Goal: Task Accomplishment & Management: Manage account settings

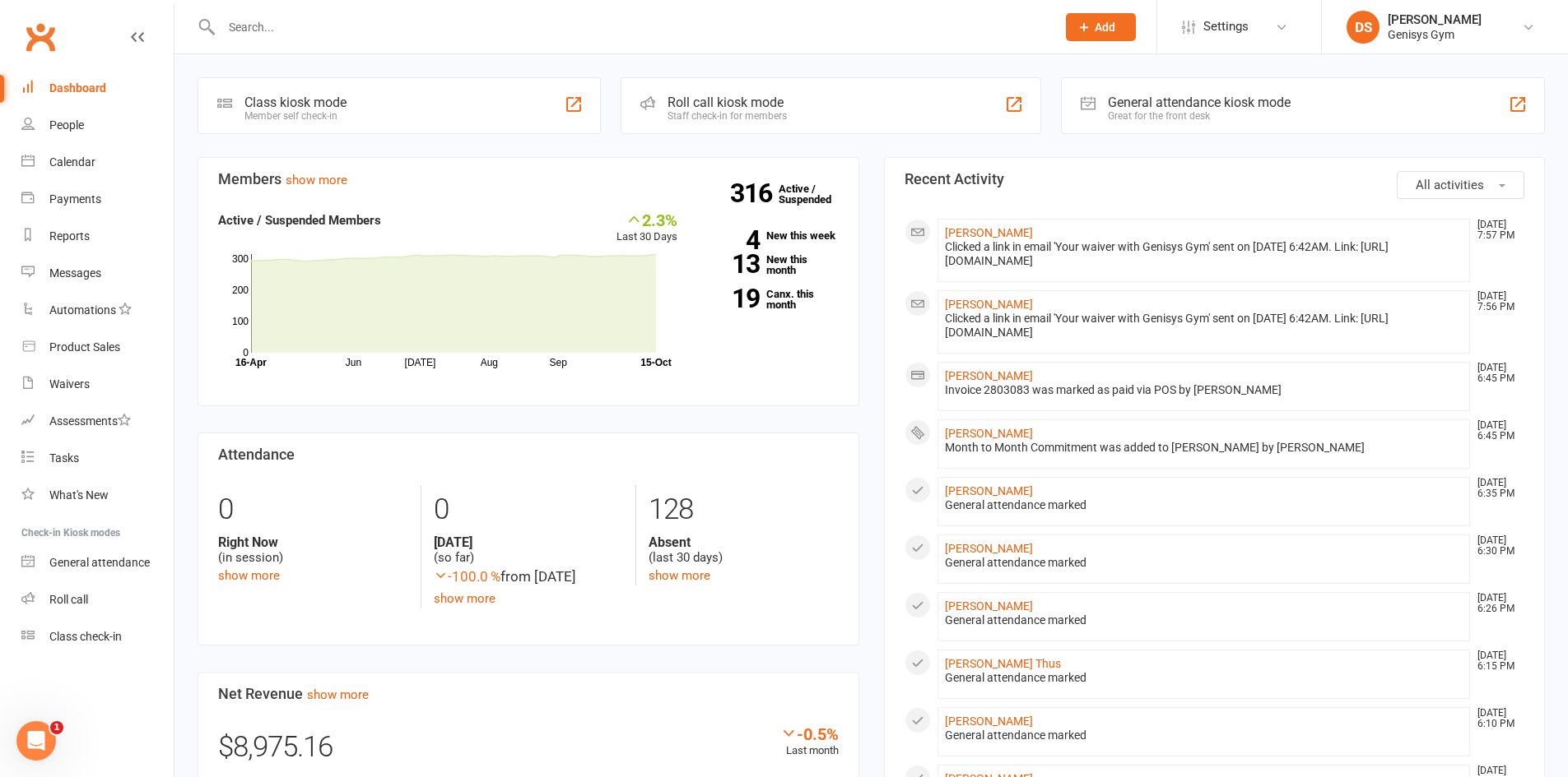
click at [606, 39] on div at bounding box center [620, 26] width 847 height 53
click at [597, 32] on input "text" at bounding box center [630, 27] width 828 height 23
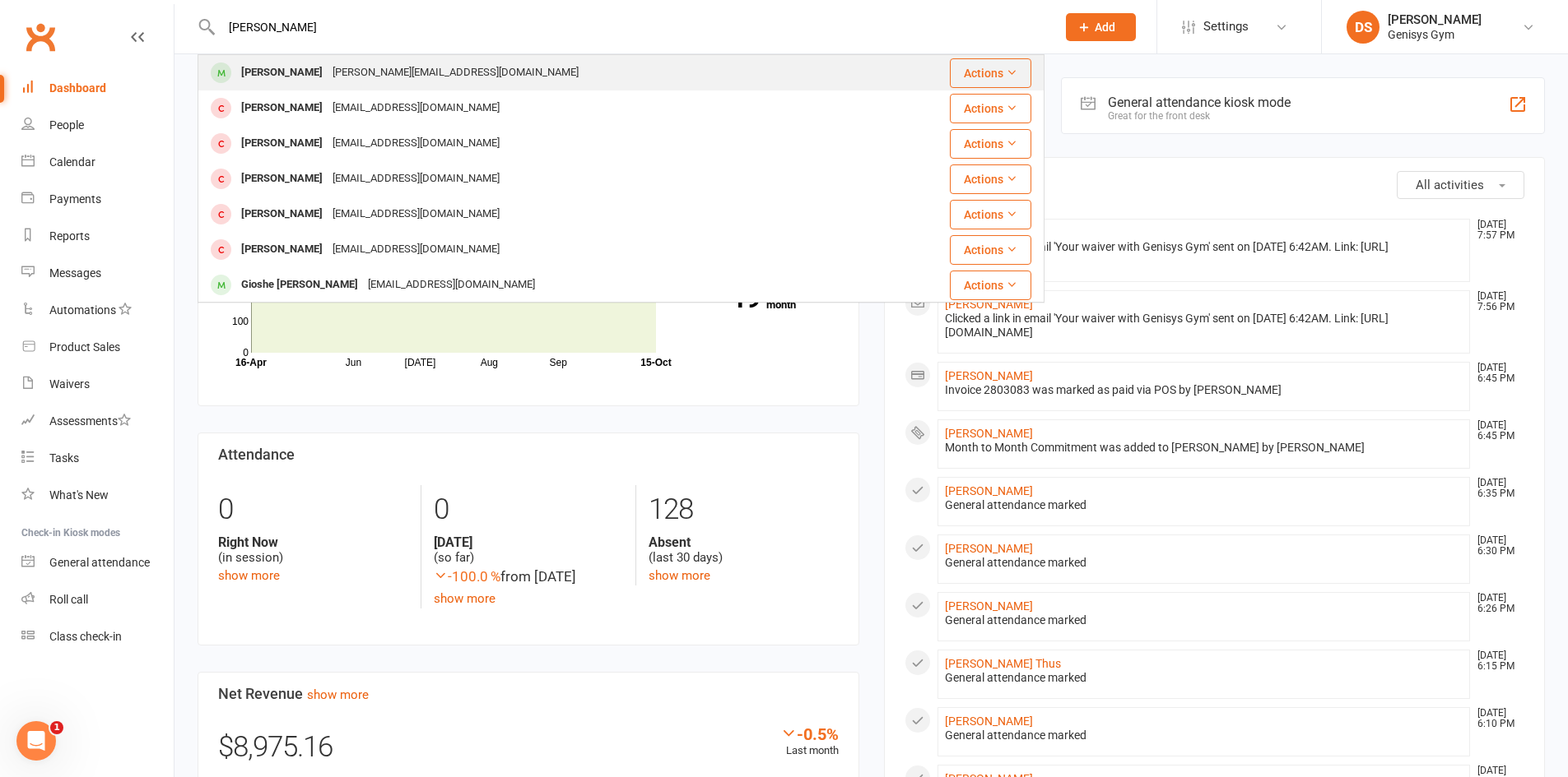
type input "[PERSON_NAME]"
click at [403, 65] on div "[PERSON_NAME][EMAIL_ADDRESS][DOMAIN_NAME]" at bounding box center [456, 73] width 256 height 24
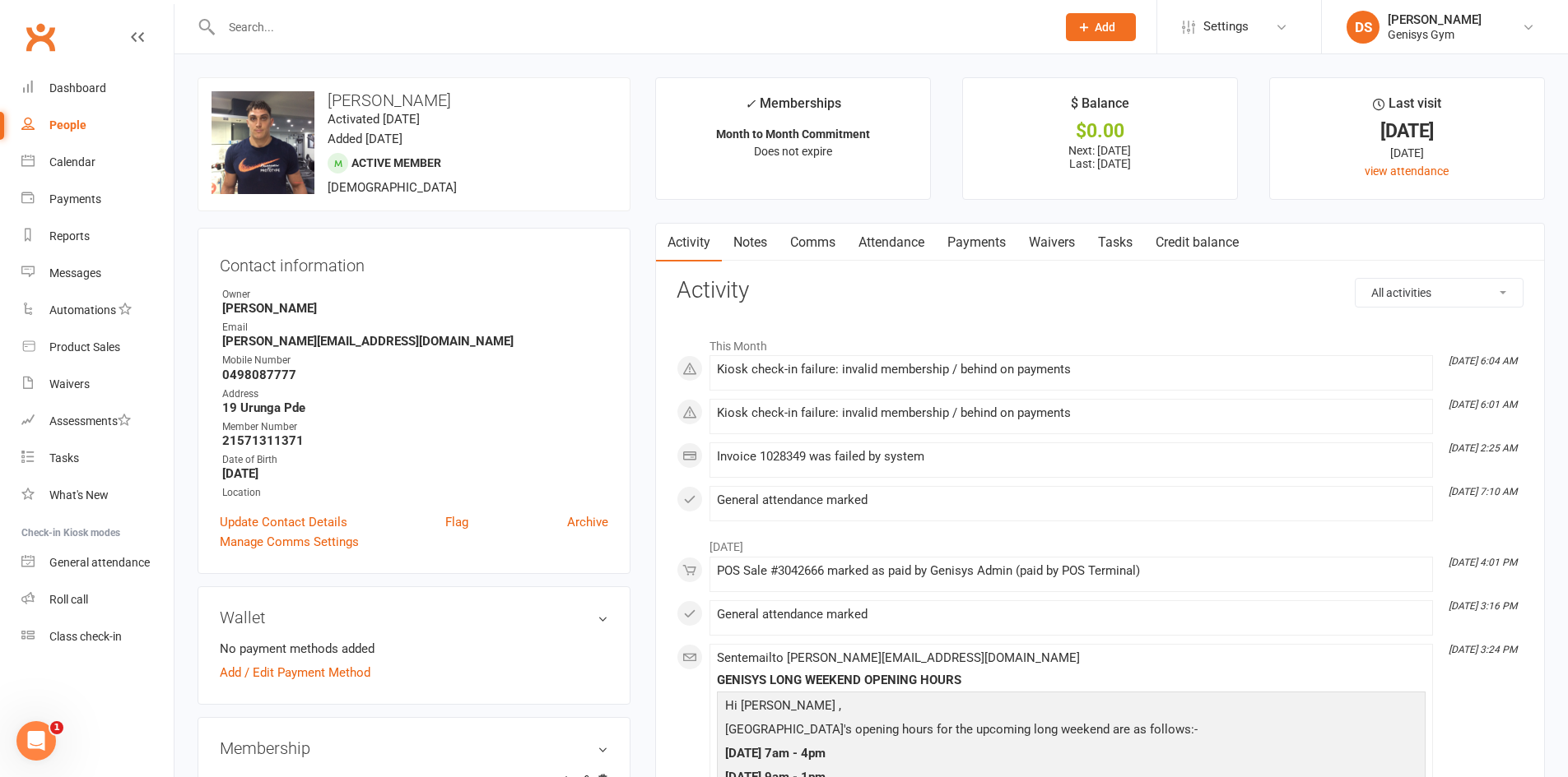
click at [962, 249] on link "Payments" at bounding box center [976, 242] width 81 height 37
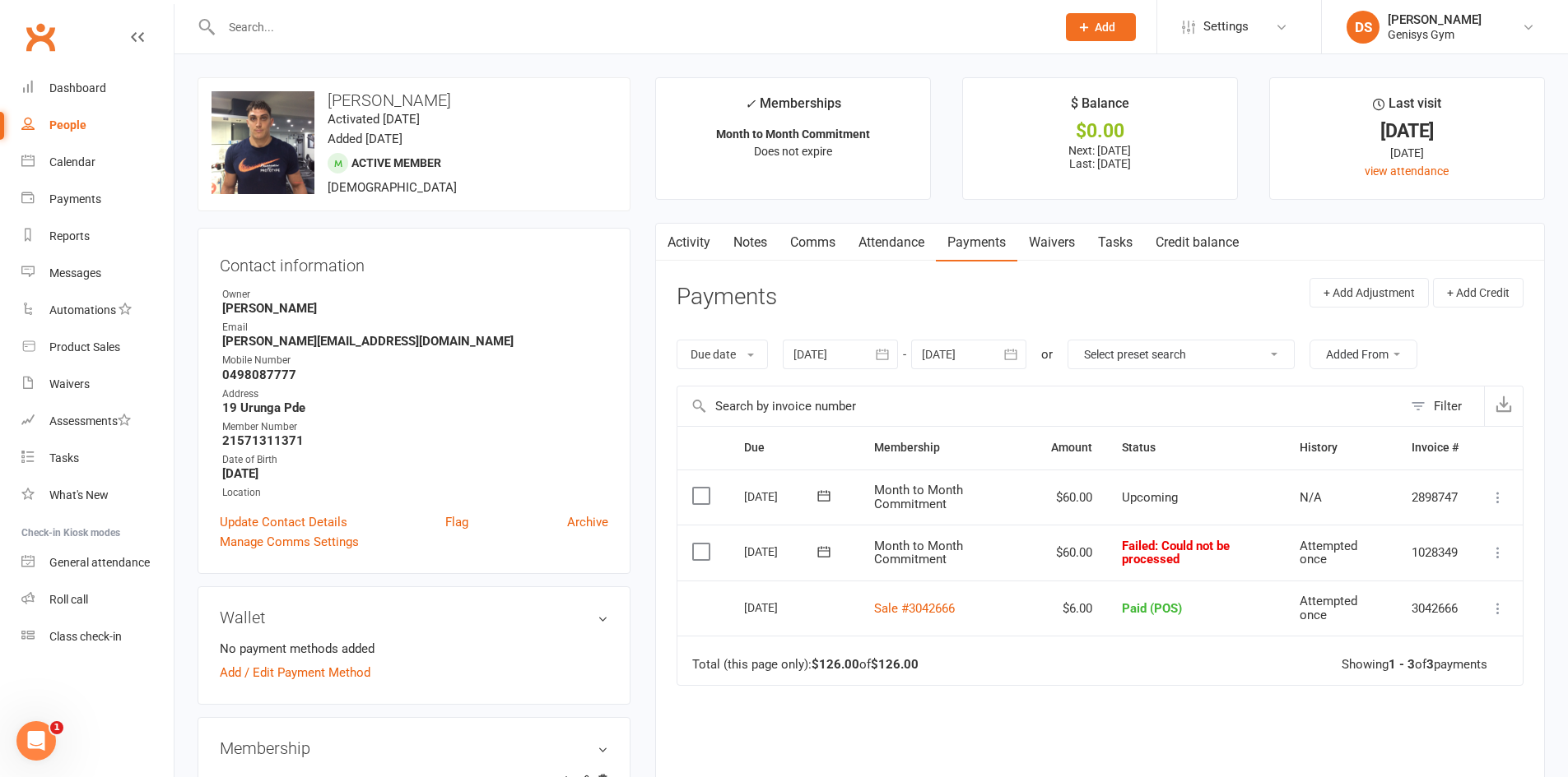
click at [1504, 554] on icon at bounding box center [1498, 553] width 17 height 17
click at [1444, 619] on link "Mark as Paid (POS)" at bounding box center [1426, 617] width 163 height 33
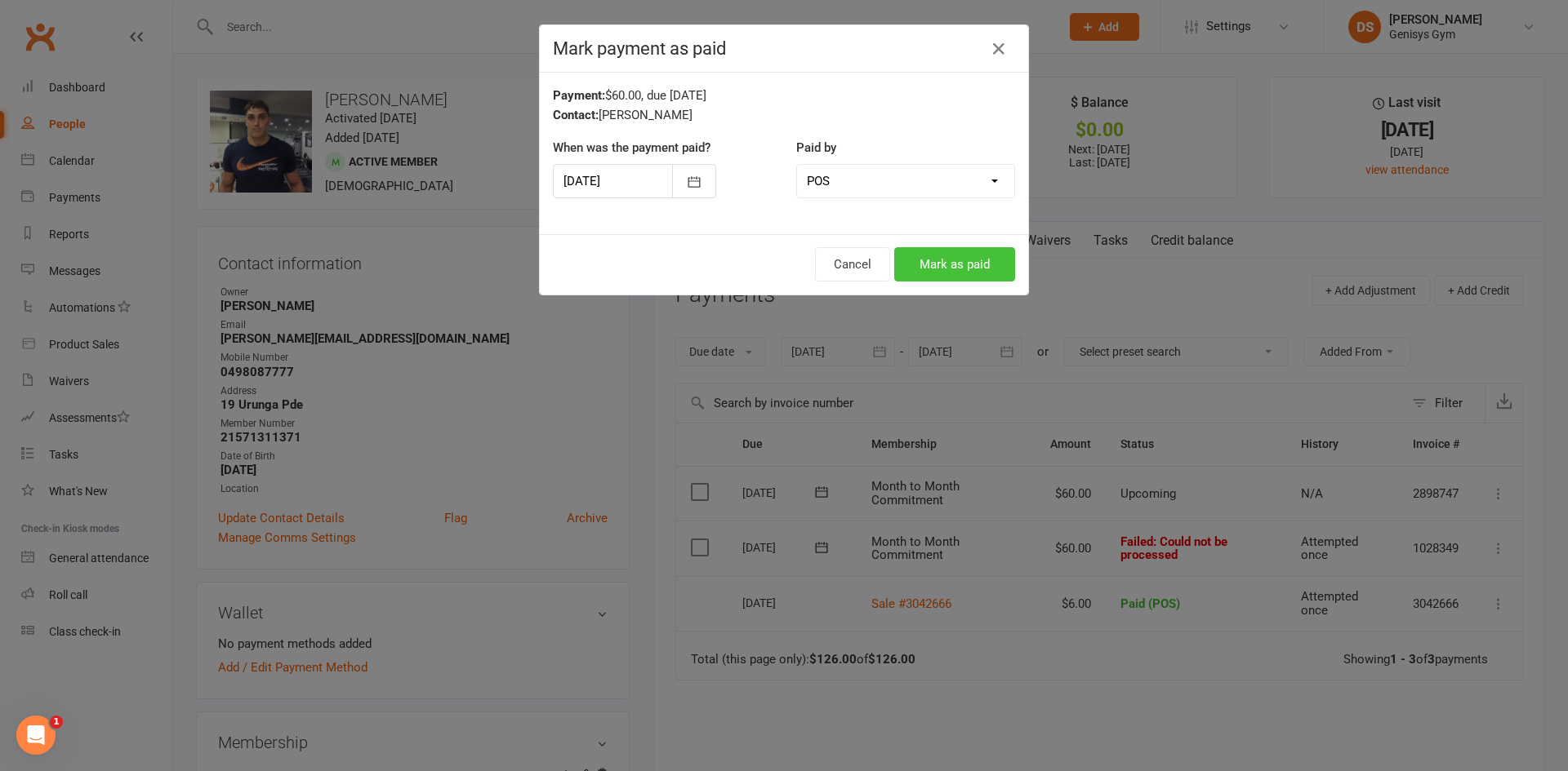
click at [962, 272] on button "Mark as paid" at bounding box center [954, 264] width 121 height 34
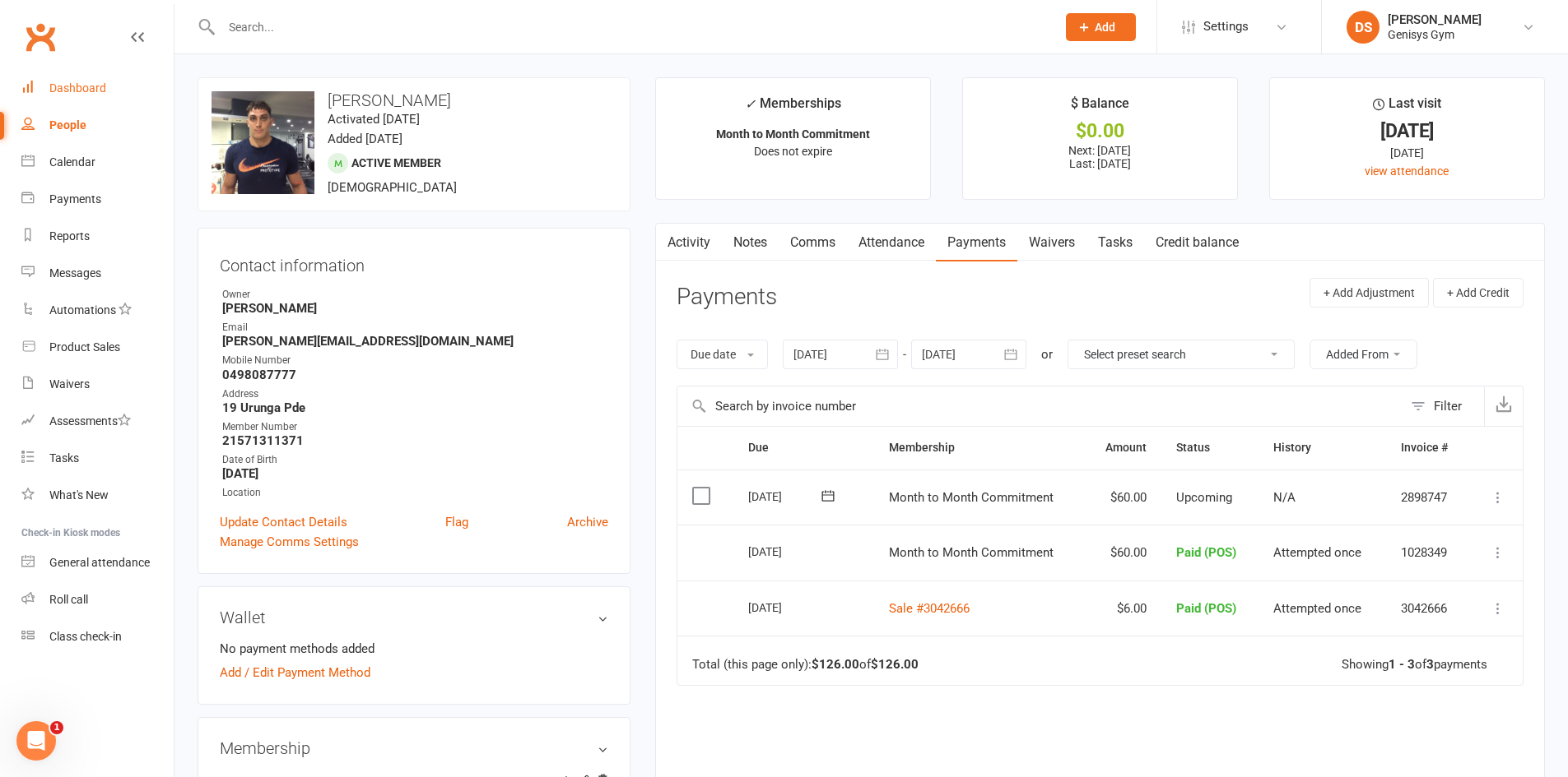
click at [82, 73] on link "Dashboard" at bounding box center [97, 89] width 152 height 37
